Goal: Find specific page/section: Find specific page/section

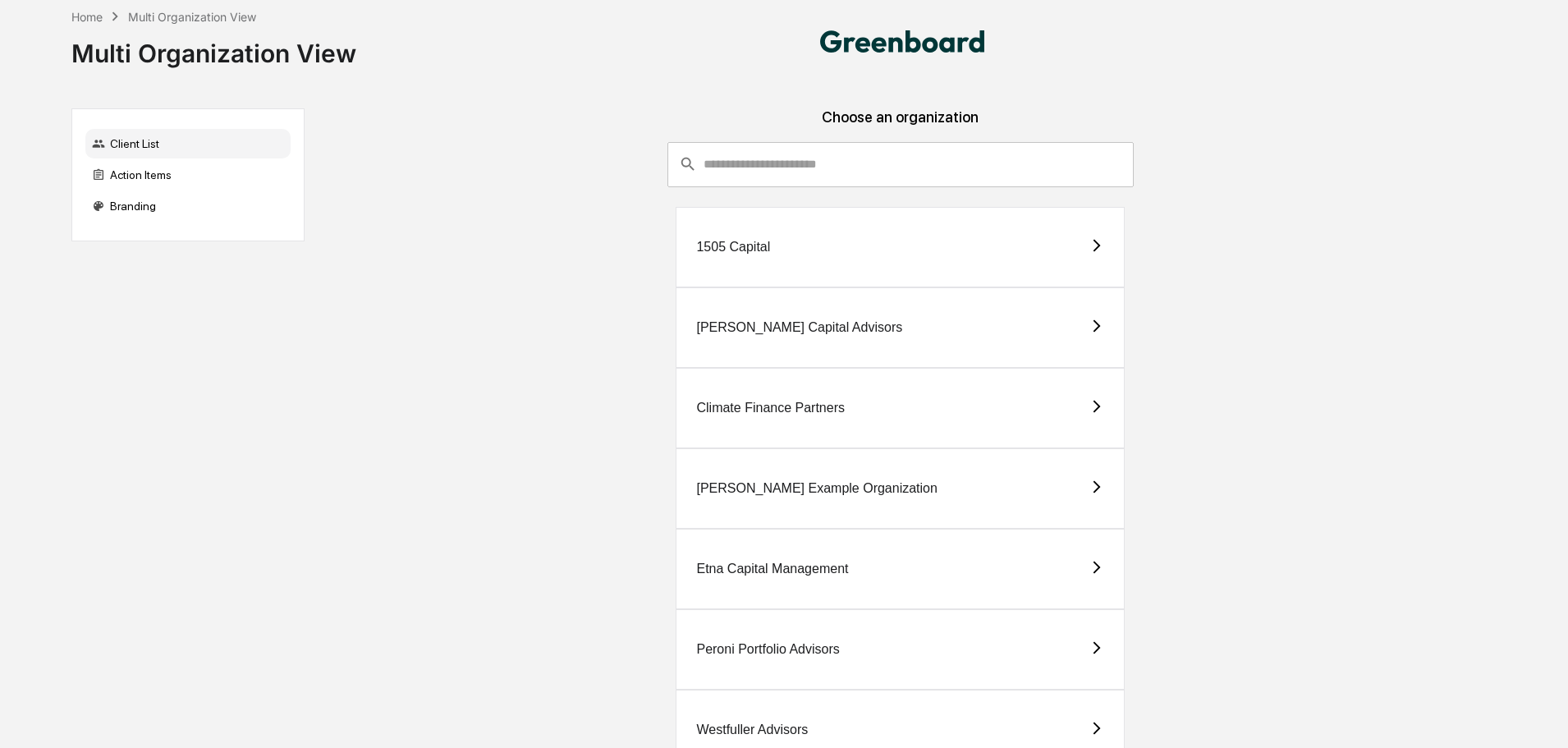
click at [769, 645] on div "Peroni Portfolio Advisors" at bounding box center [767, 649] width 143 height 14
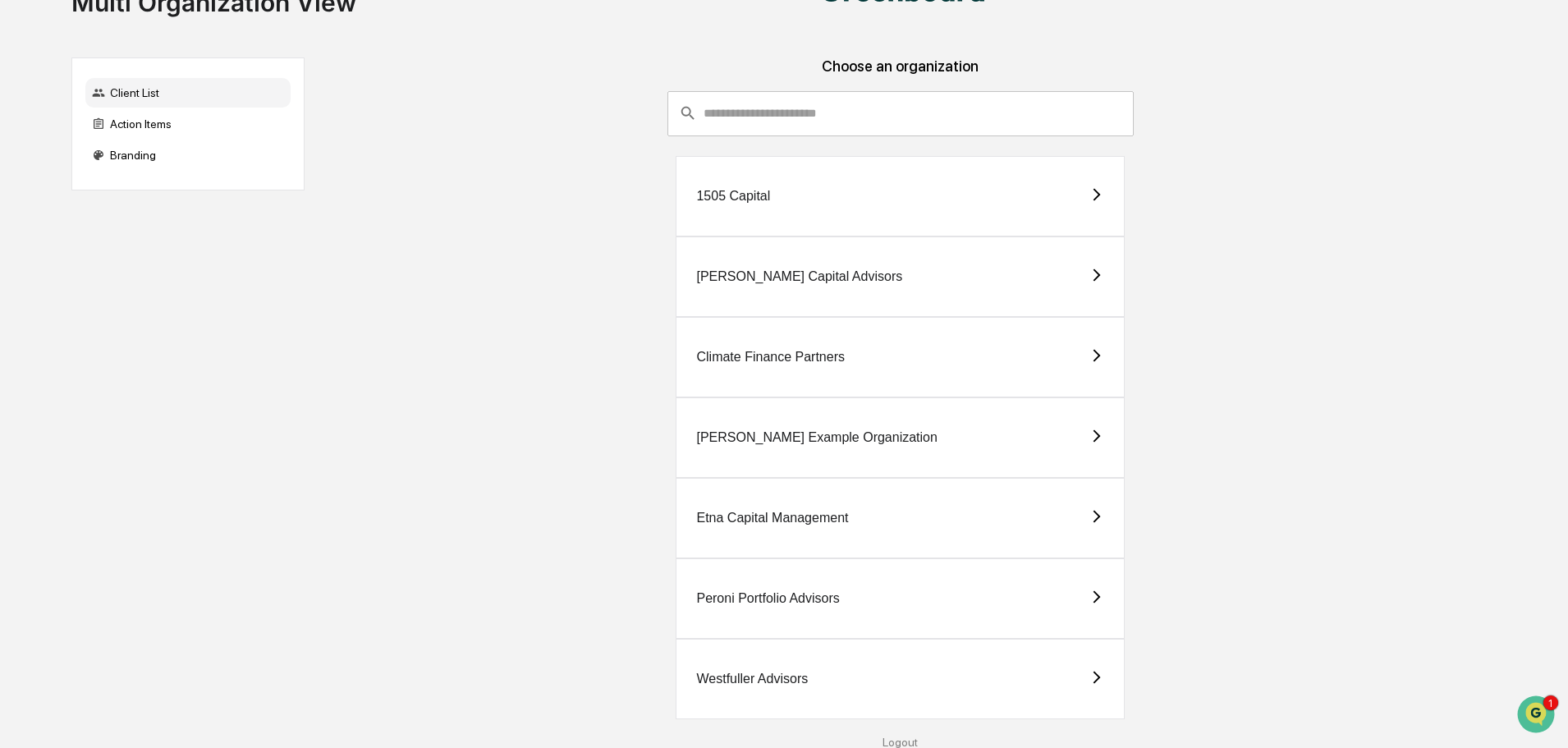
scroll to position [52, 0]
click at [786, 671] on div "Westfuller Advisors" at bounding box center [752, 678] width 112 height 14
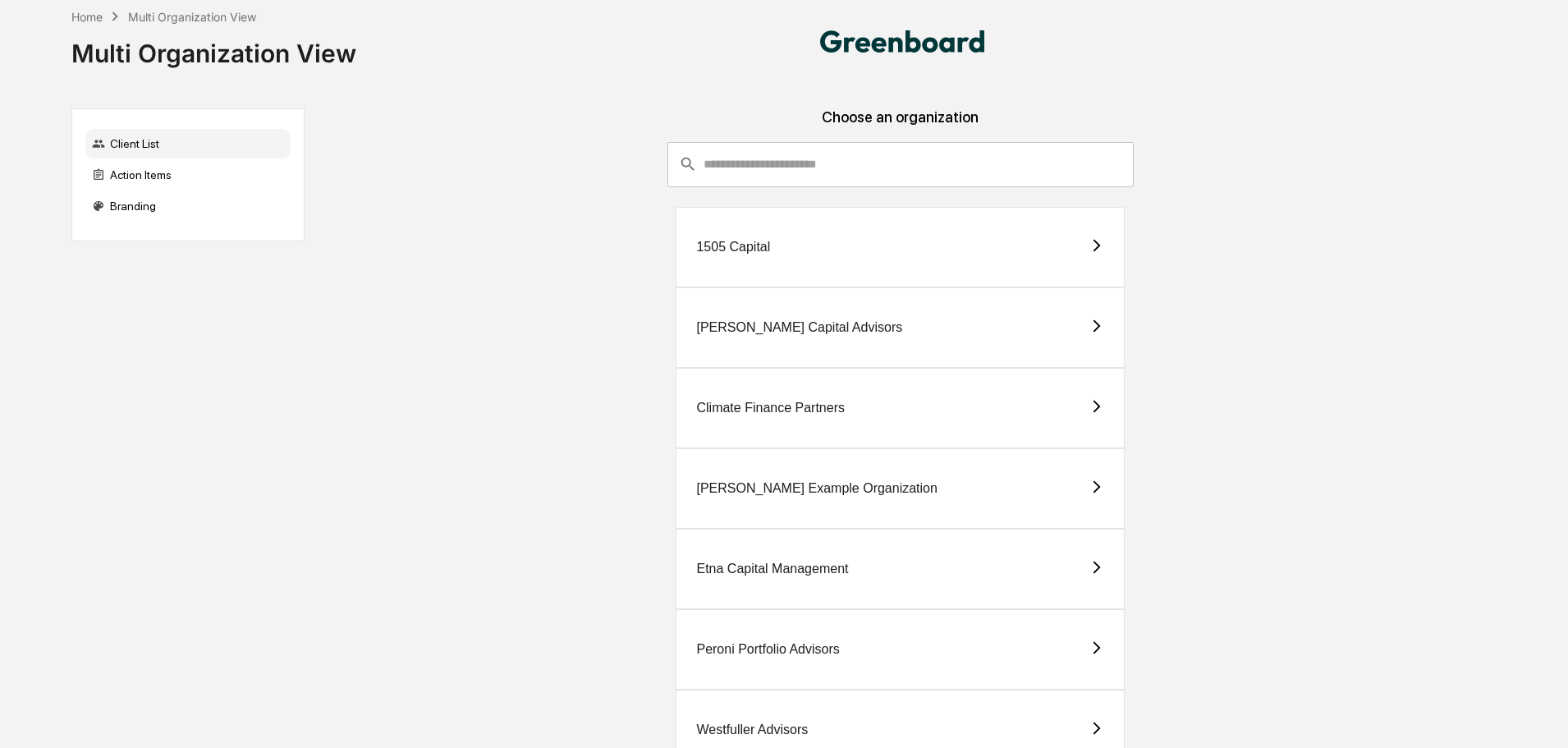
click at [827, 644] on div "Peroni Portfolio Advisors" at bounding box center [767, 649] width 143 height 14
click at [843, 710] on div "Westfuller Advisors" at bounding box center [900, 729] width 449 height 81
click at [792, 230] on div "1505 Capital" at bounding box center [900, 247] width 449 height 81
click at [788, 644] on div "Peroni Portfolio Advisors" at bounding box center [767, 649] width 143 height 14
